Goal: Download file/media

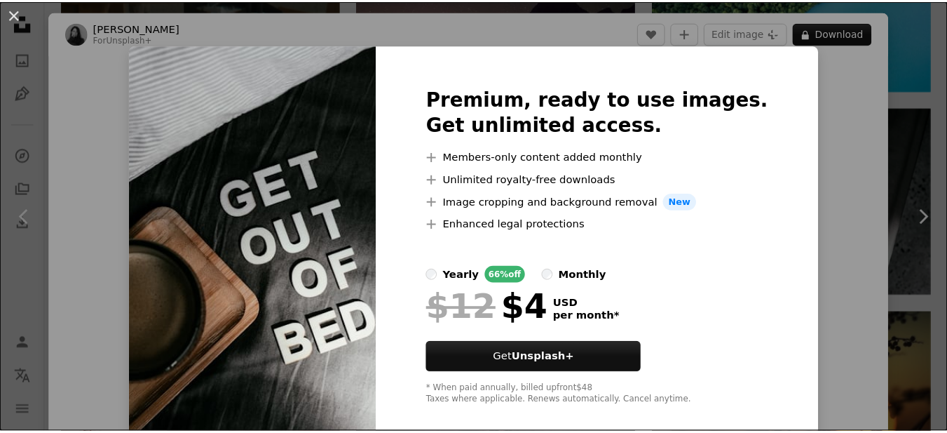
scroll to position [36, 0]
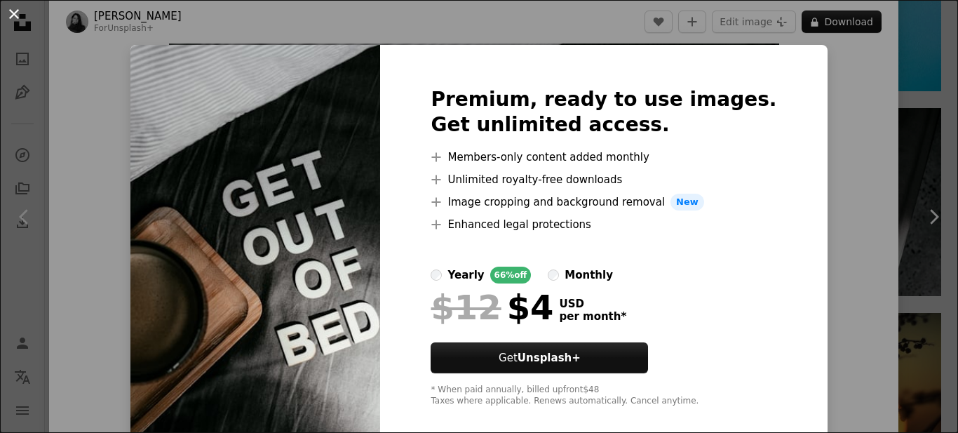
click at [10, 15] on button "An X shape" at bounding box center [14, 14] width 17 height 17
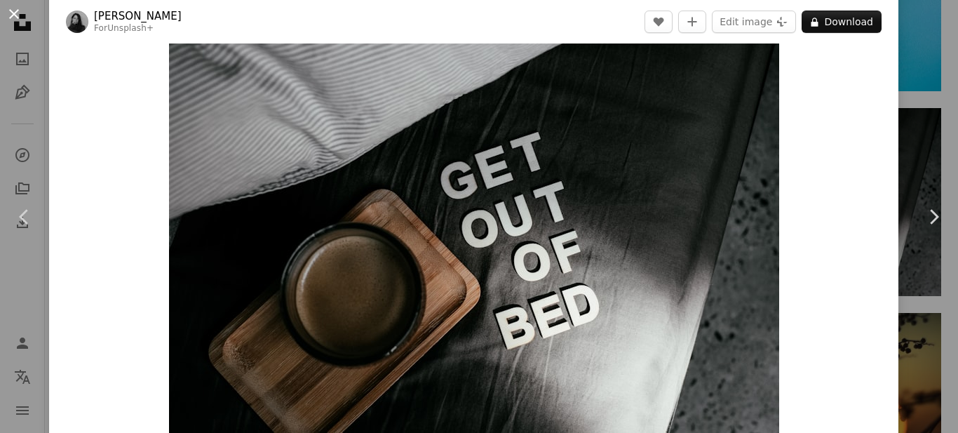
click at [12, 14] on button "An X shape" at bounding box center [14, 14] width 17 height 17
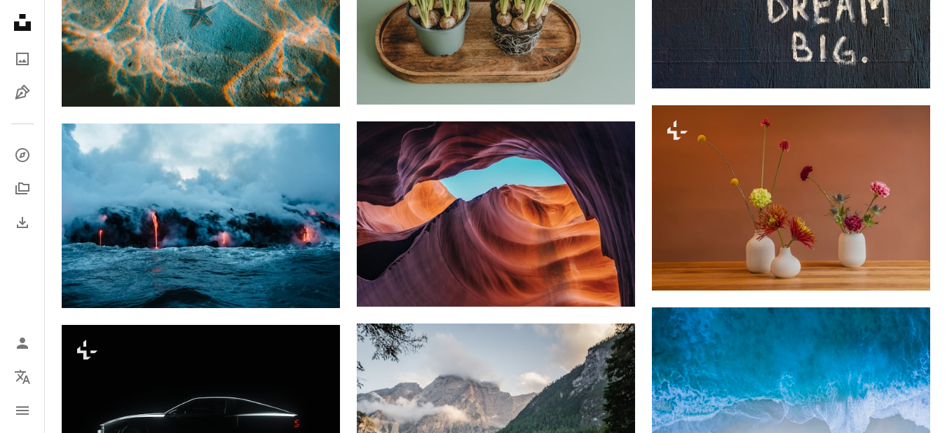
scroll to position [3148, 0]
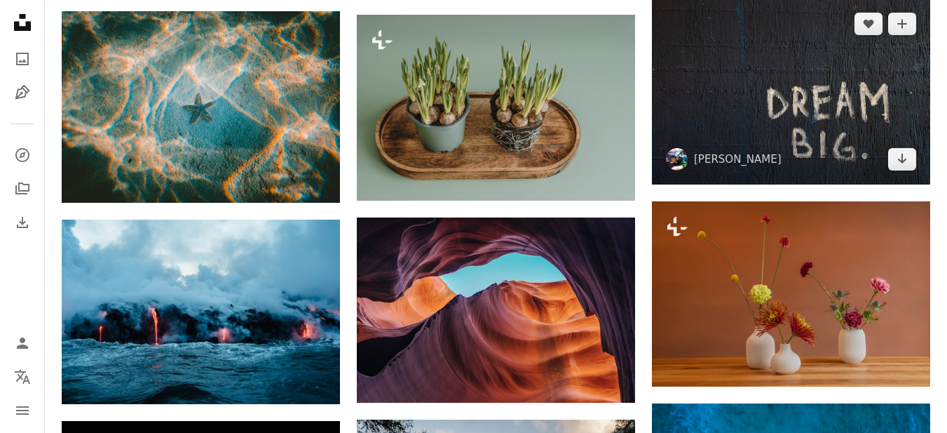
click at [796, 127] on img at bounding box center [791, 91] width 278 height 185
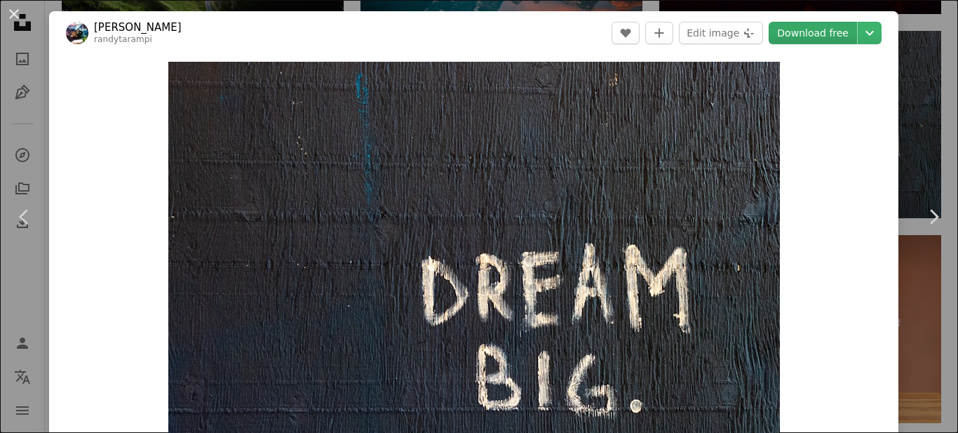
click at [826, 32] on link "Download free" at bounding box center [812, 33] width 88 height 22
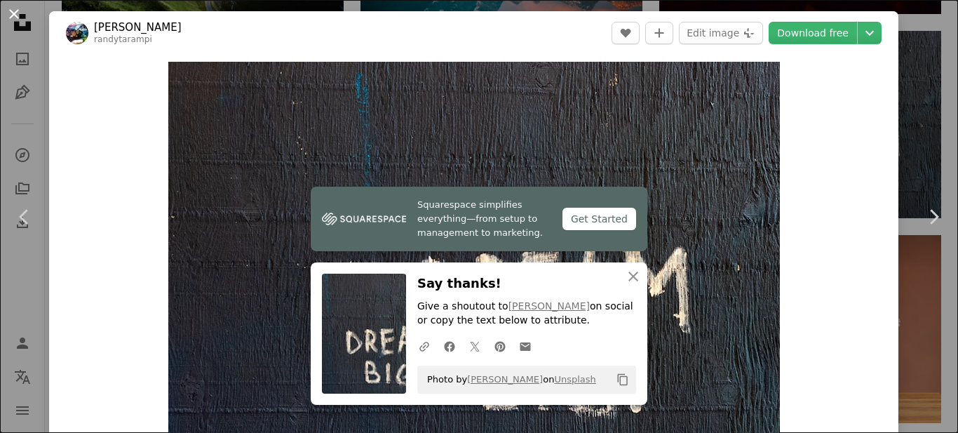
click at [15, 13] on button "An X shape" at bounding box center [14, 14] width 17 height 17
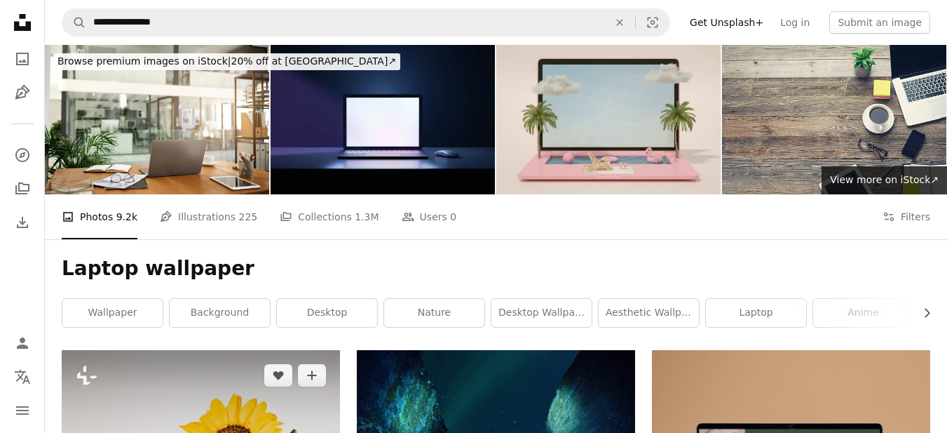
scroll to position [280, 0]
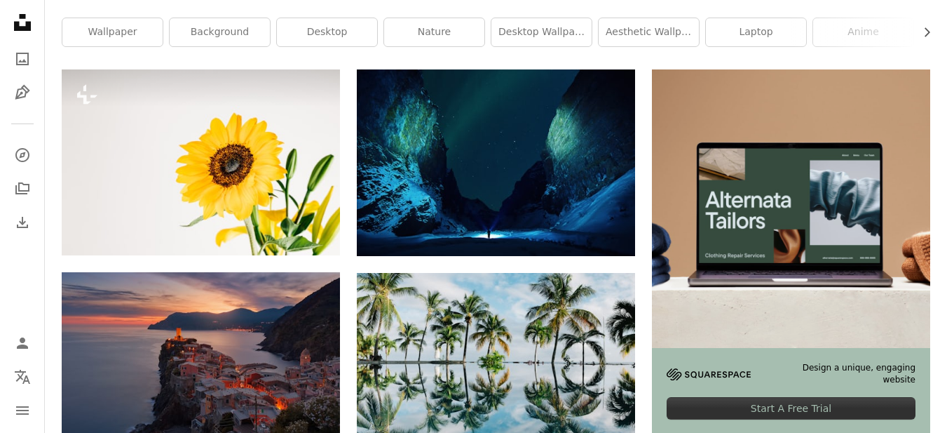
click at [789, 242] on img at bounding box center [791, 208] width 278 height 278
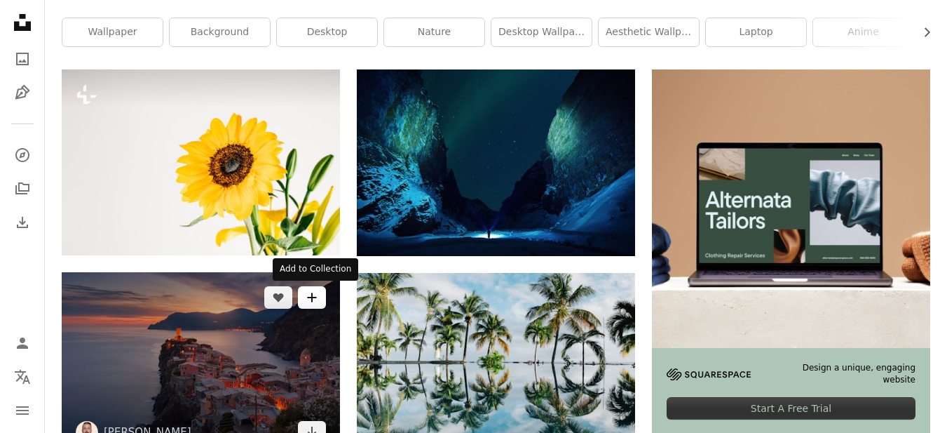
scroll to position [0, 0]
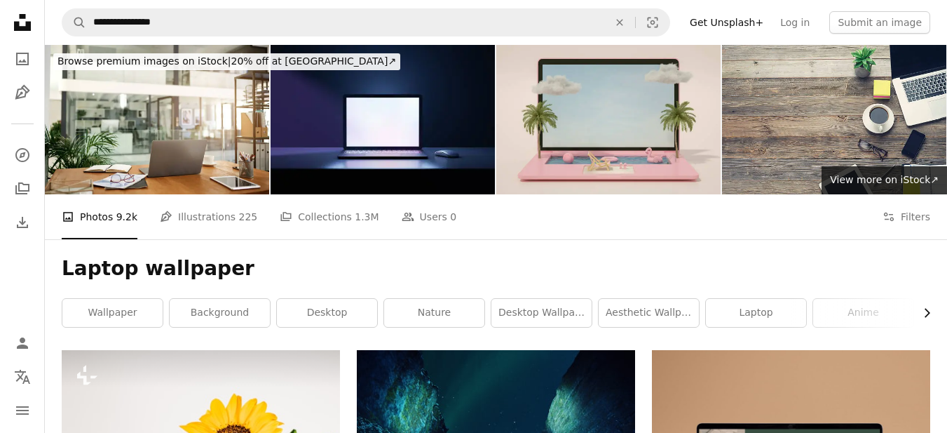
click at [927, 313] on icon "Chevron right" at bounding box center [927, 313] width 14 height 14
click at [927, 313] on link "outdoor" at bounding box center [879, 313] width 100 height 28
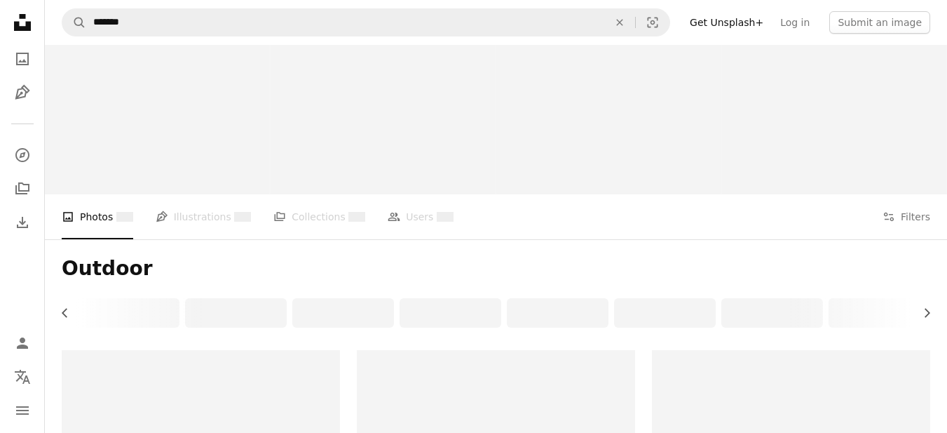
click at [927, 313] on div "Chevron left Chevron right" at bounding box center [496, 312] width 869 height 29
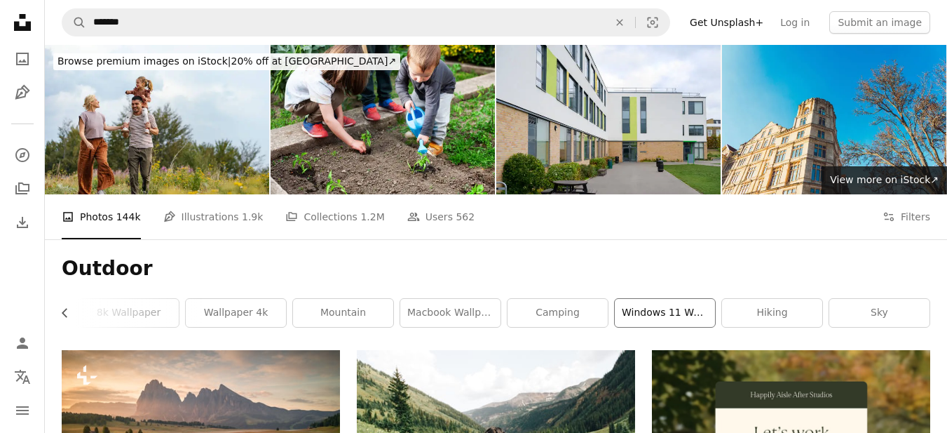
click at [651, 310] on link "windows 11 wallpaper" at bounding box center [665, 313] width 100 height 28
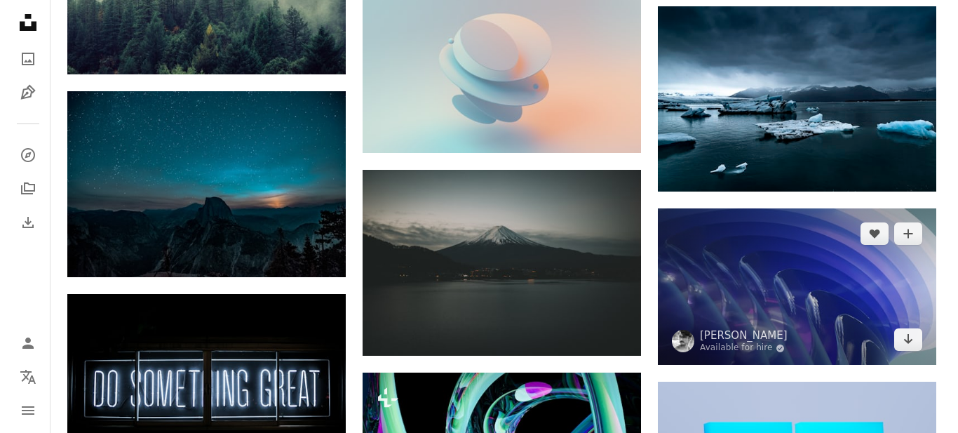
scroll to position [10745, 0]
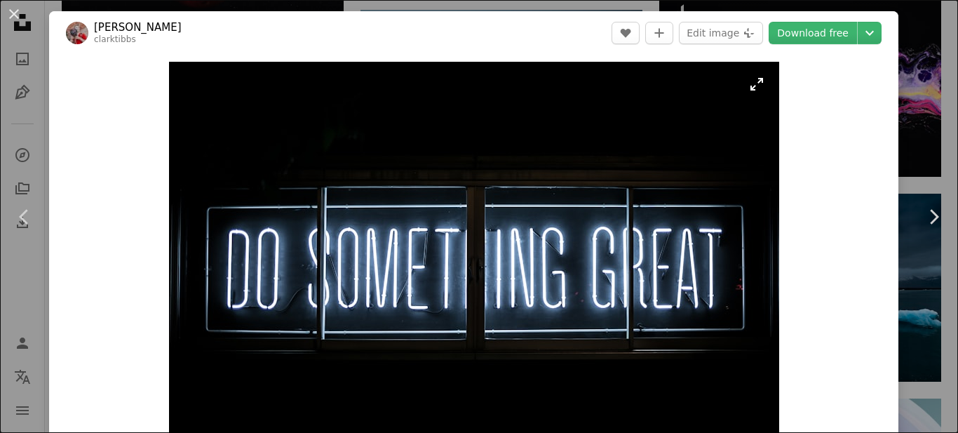
click at [755, 88] on img "Zoom in on this image" at bounding box center [474, 265] width 610 height 407
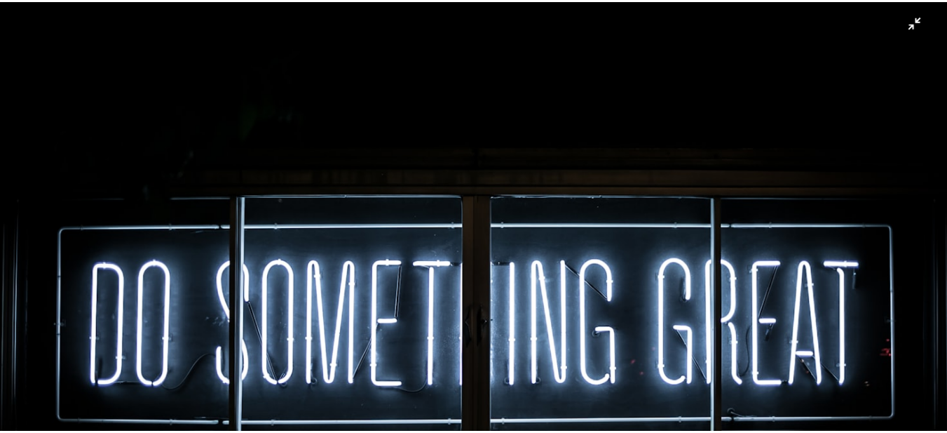
scroll to position [97, 0]
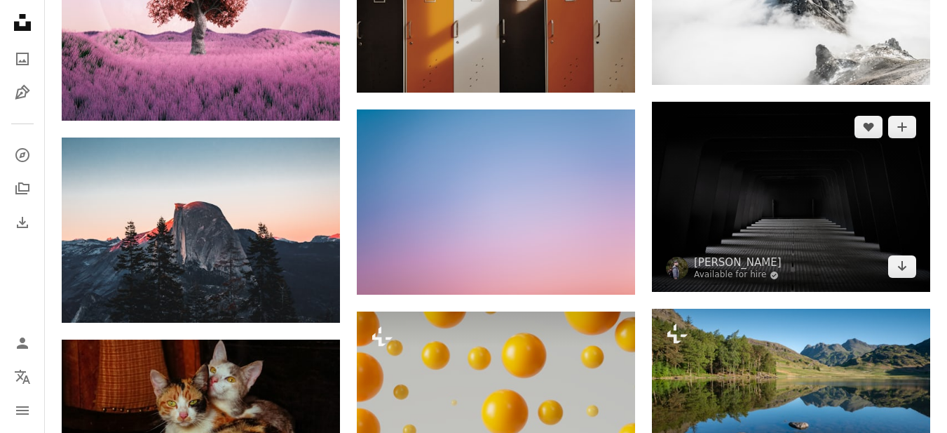
scroll to position [16511, 0]
